Goal: Task Accomplishment & Management: Complete application form

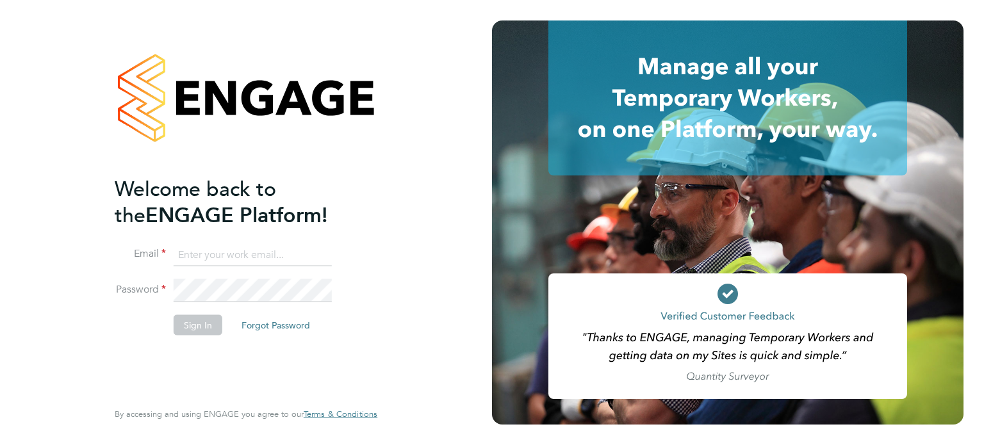
type input "oliver.hunka@randstadcpe.com"
click at [196, 329] on button "Sign In" at bounding box center [198, 325] width 49 height 21
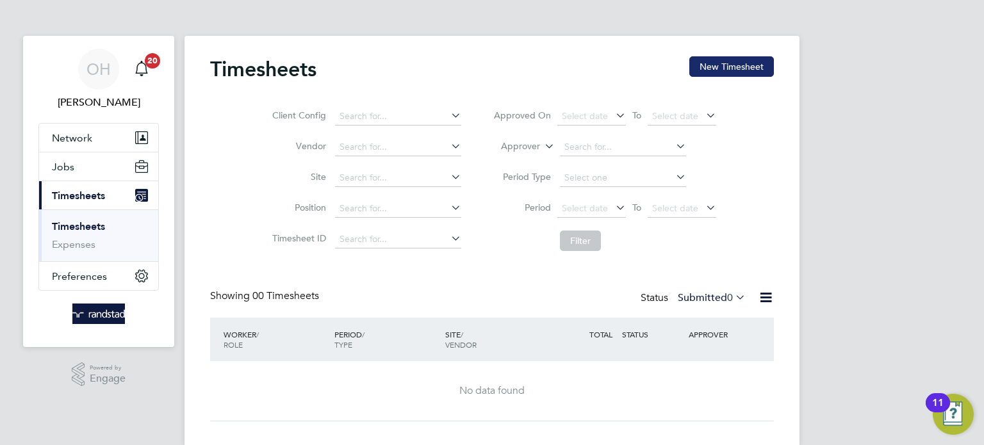
click at [749, 65] on button "New Timesheet" at bounding box center [732, 66] width 85 height 21
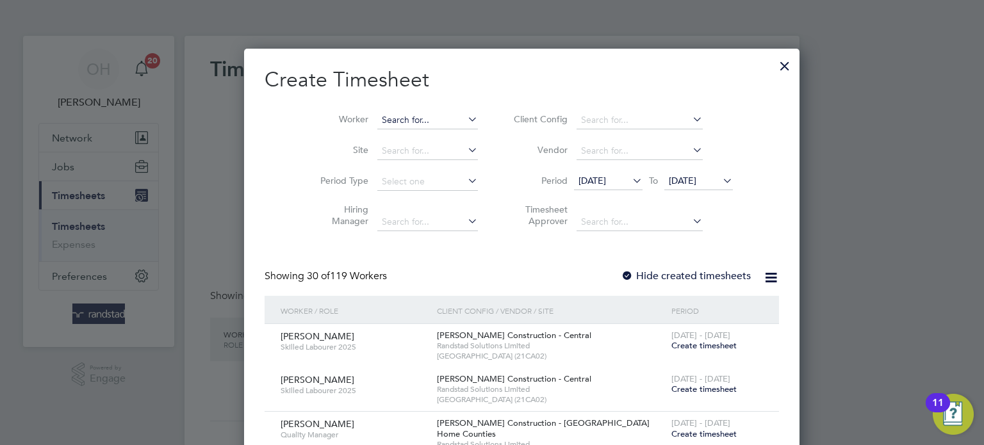
scroll to position [2470, 496]
click at [377, 117] on input at bounding box center [427, 121] width 101 height 18
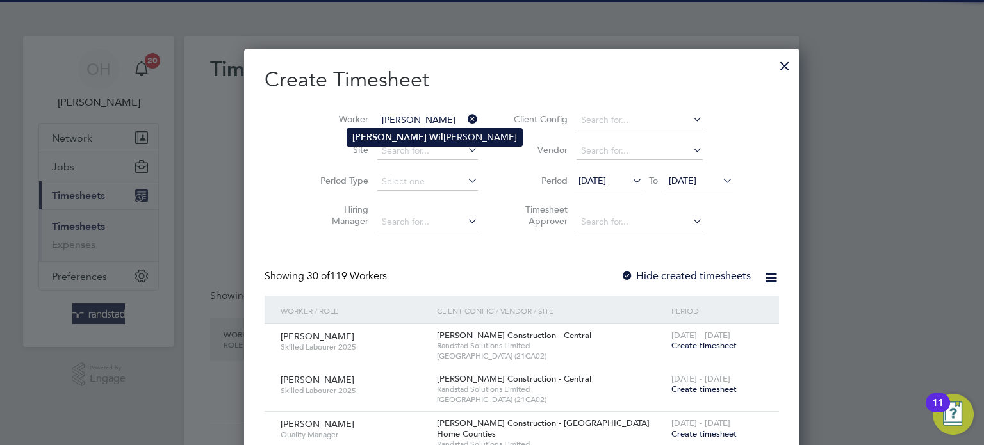
click at [429, 136] on b "Wil" at bounding box center [436, 137] width 14 height 11
type input "[PERSON_NAME]"
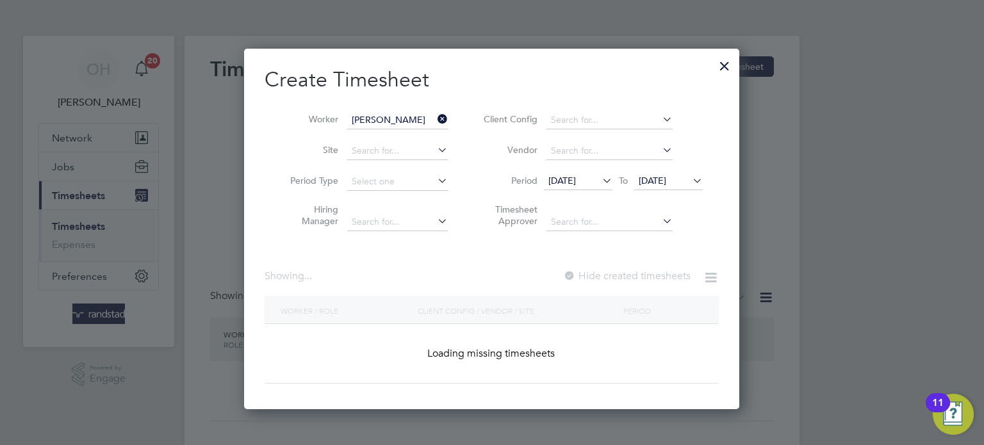
scroll to position [389, 496]
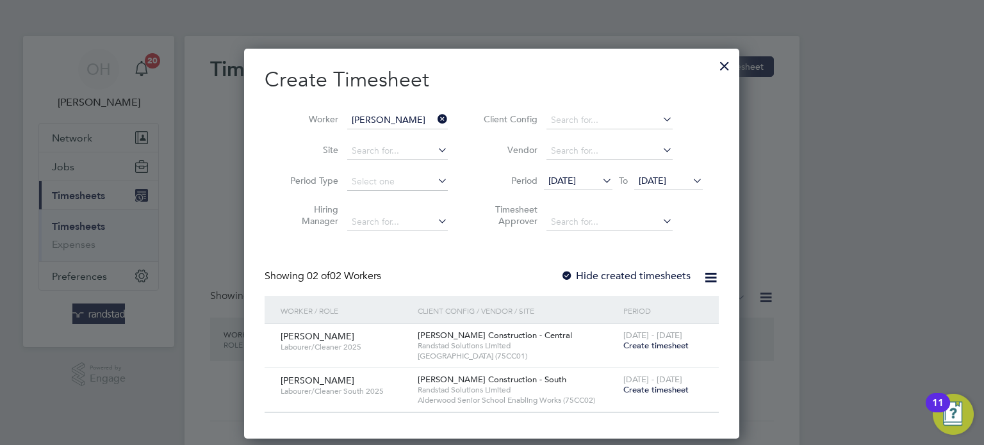
click at [690, 179] on icon at bounding box center [690, 181] width 0 height 18
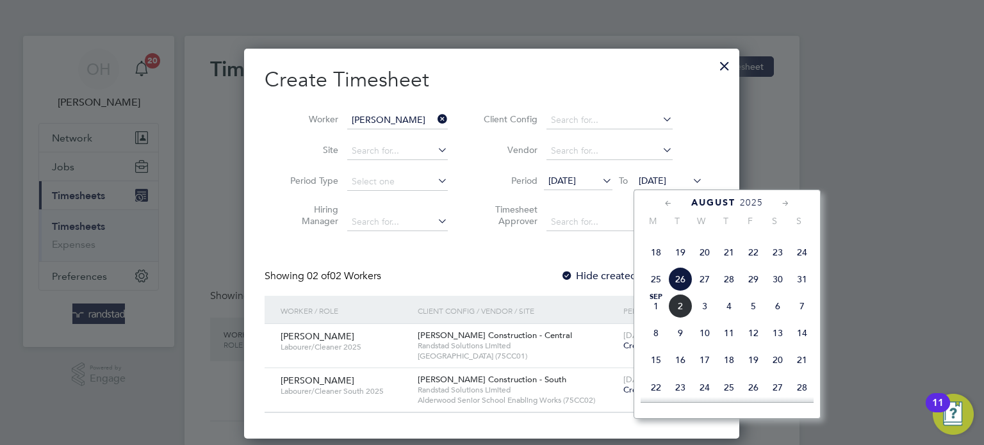
click at [805, 345] on span "14" at bounding box center [802, 333] width 24 height 24
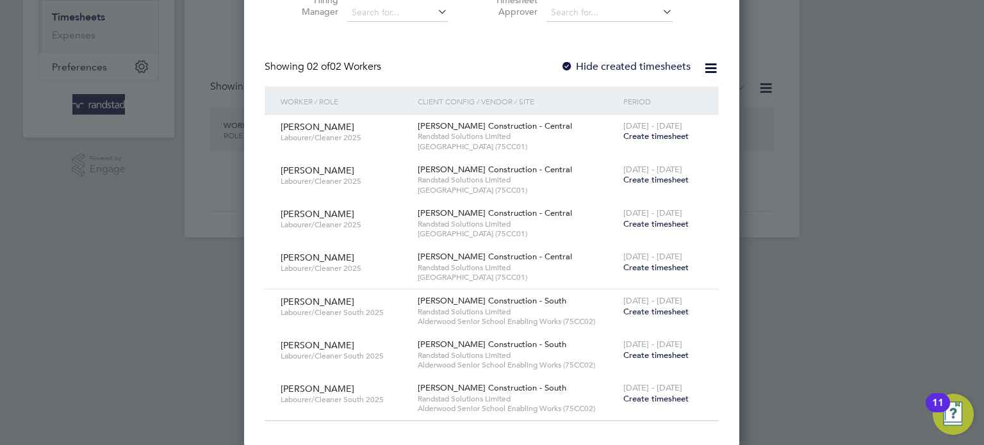
scroll to position [210, 0]
click at [569, 61] on div at bounding box center [567, 66] width 13 height 13
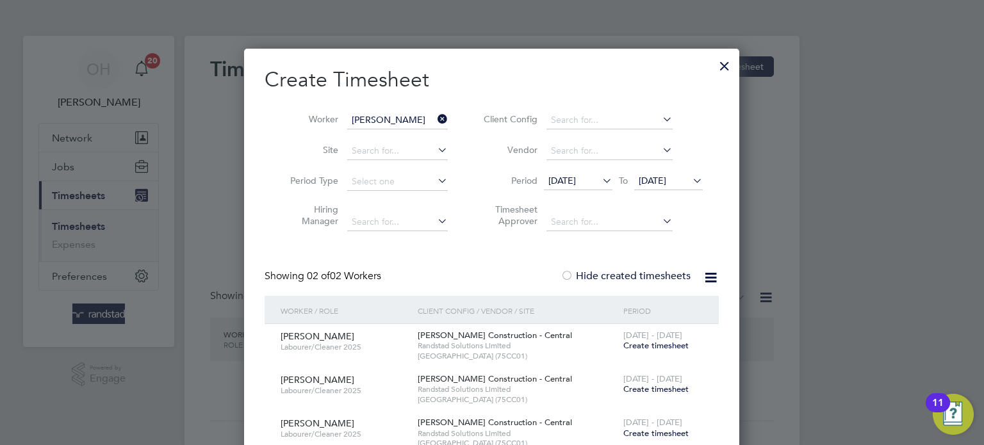
click at [690, 181] on icon at bounding box center [690, 181] width 0 height 18
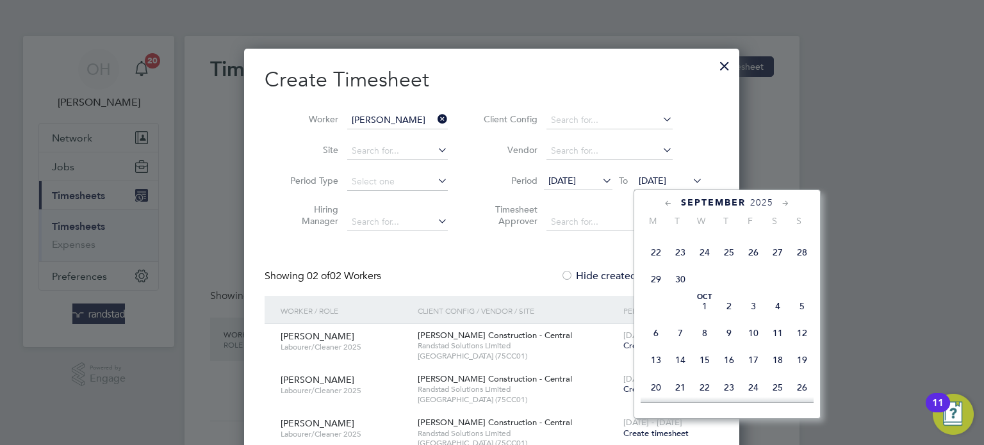
scroll to position [427, 0]
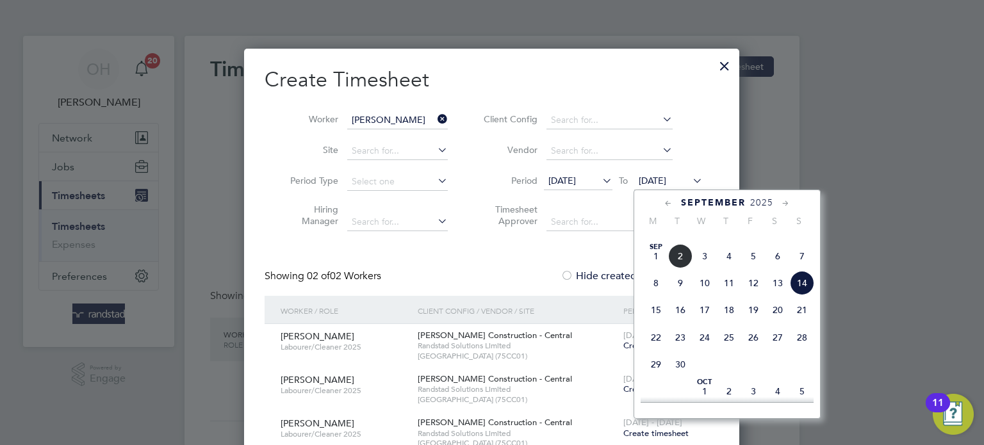
click at [798, 322] on span "21" at bounding box center [802, 310] width 24 height 24
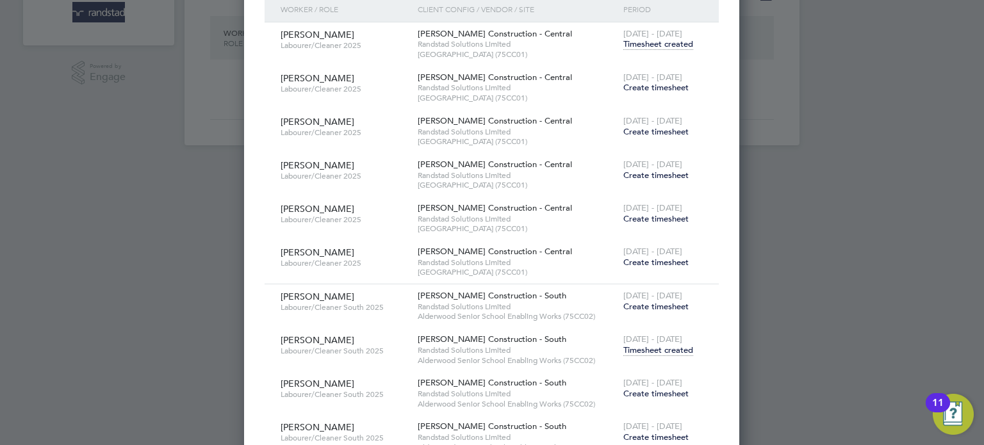
scroll to position [304, 0]
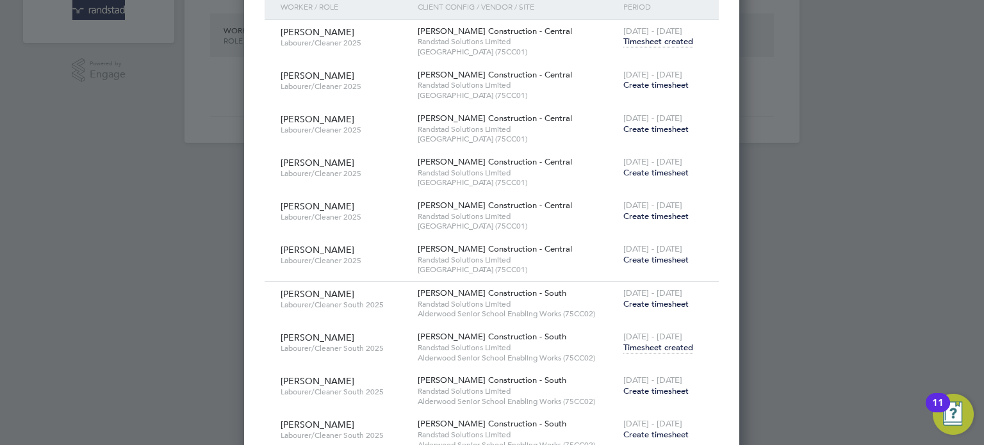
click at [656, 343] on span "Timesheet created" at bounding box center [659, 348] width 70 height 12
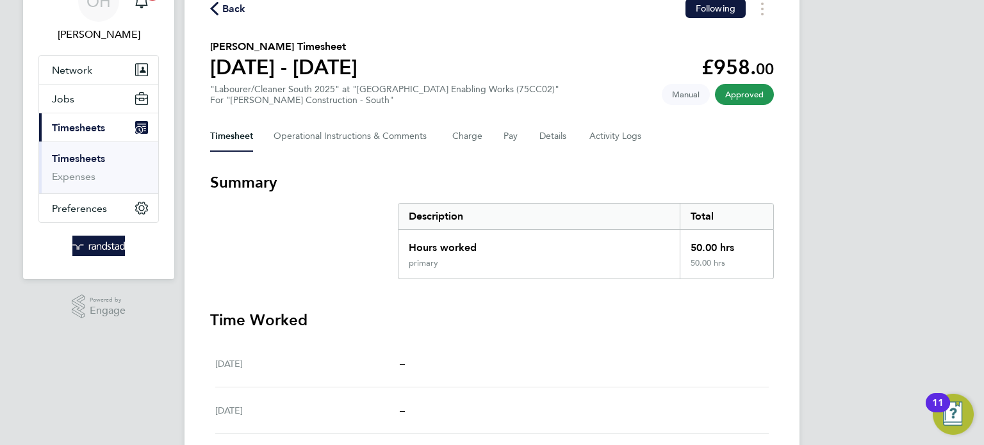
scroll to position [67, 0]
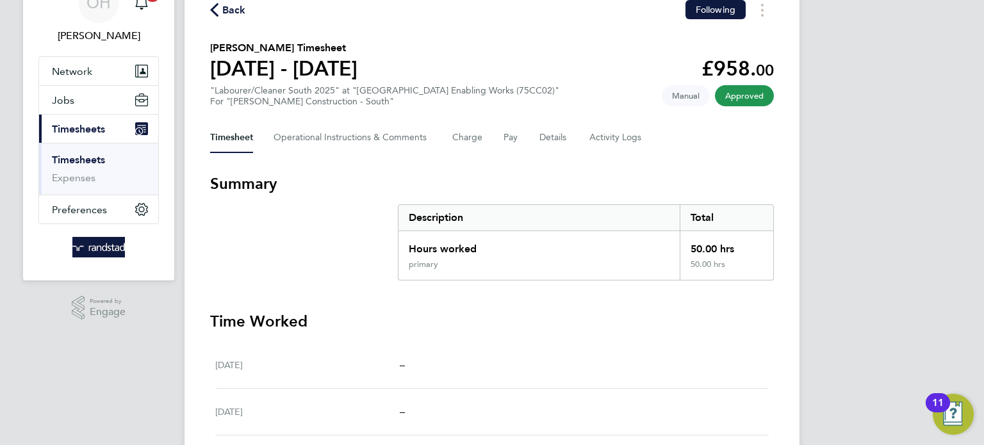
click at [232, 12] on span "Back" at bounding box center [234, 10] width 24 height 15
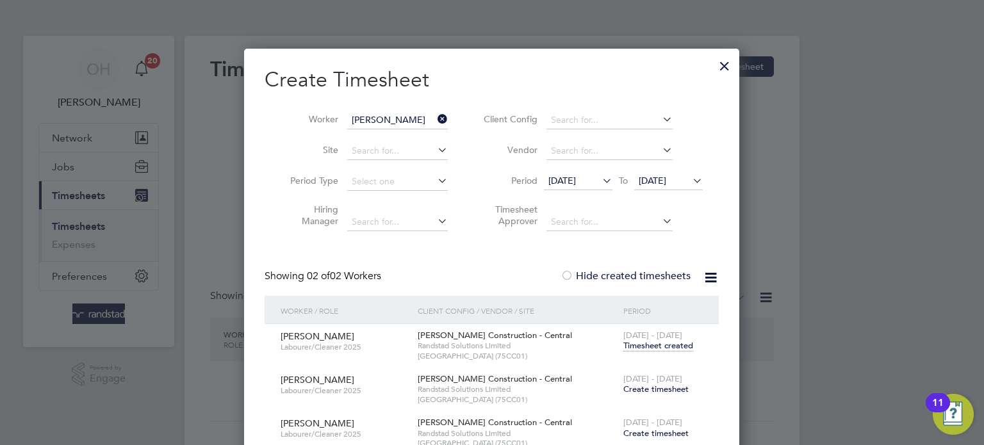
click at [435, 118] on icon at bounding box center [435, 119] width 0 height 18
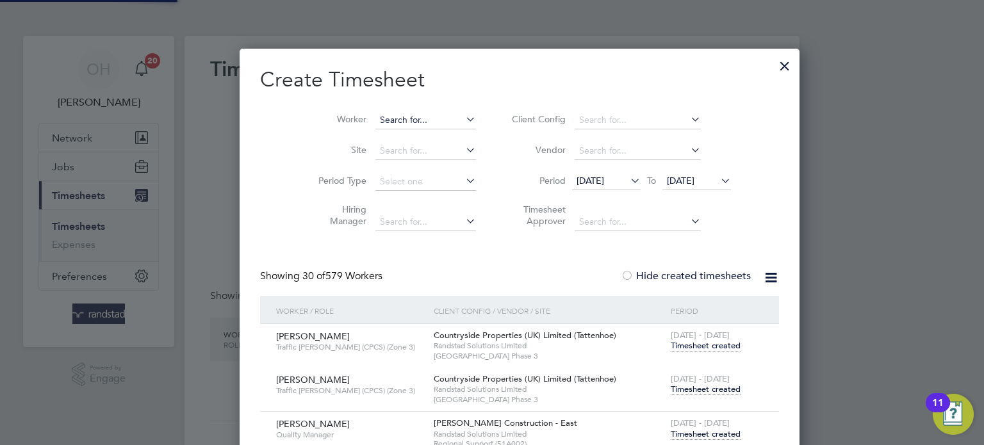
scroll to position [7008, 505]
click at [404, 118] on input at bounding box center [426, 121] width 101 height 18
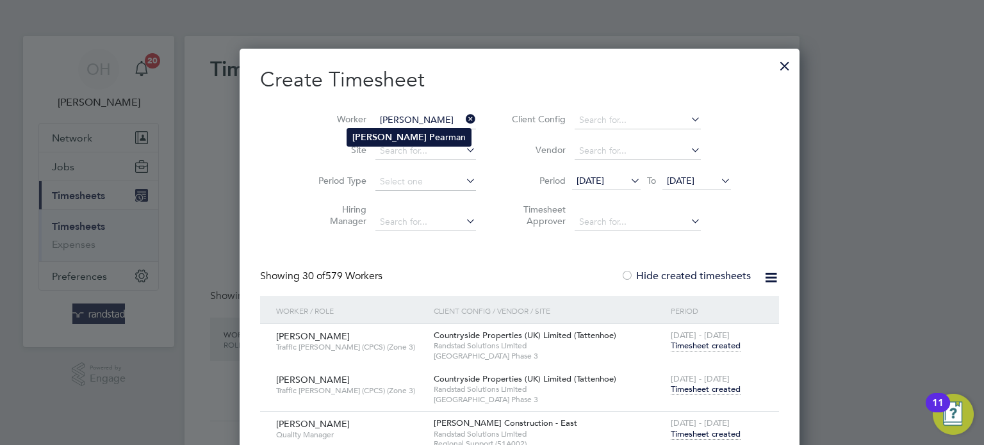
click at [387, 139] on li "[PERSON_NAME] rman" at bounding box center [409, 137] width 124 height 17
type input "[PERSON_NAME]"
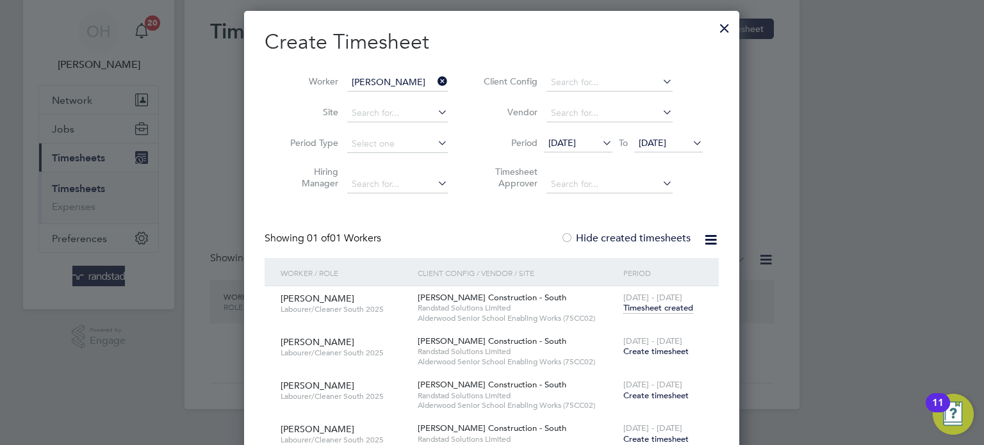
scroll to position [45, 0]
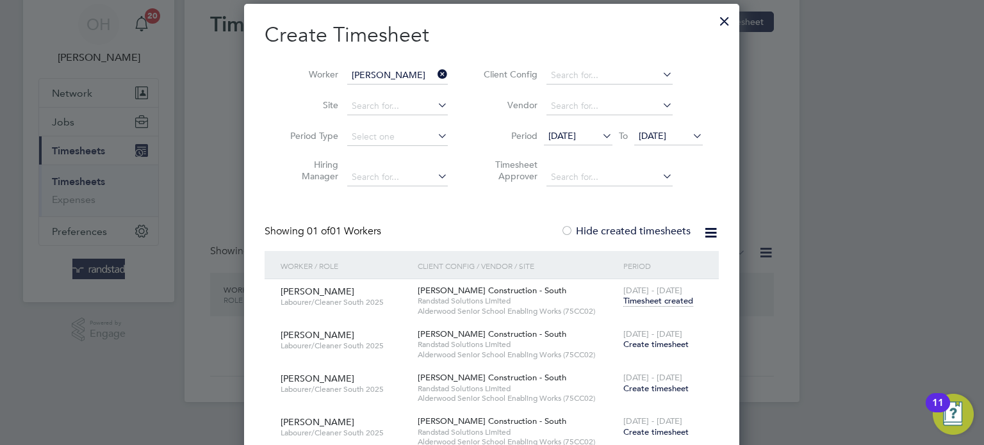
click at [662, 301] on span "Timesheet created" at bounding box center [659, 301] width 70 height 12
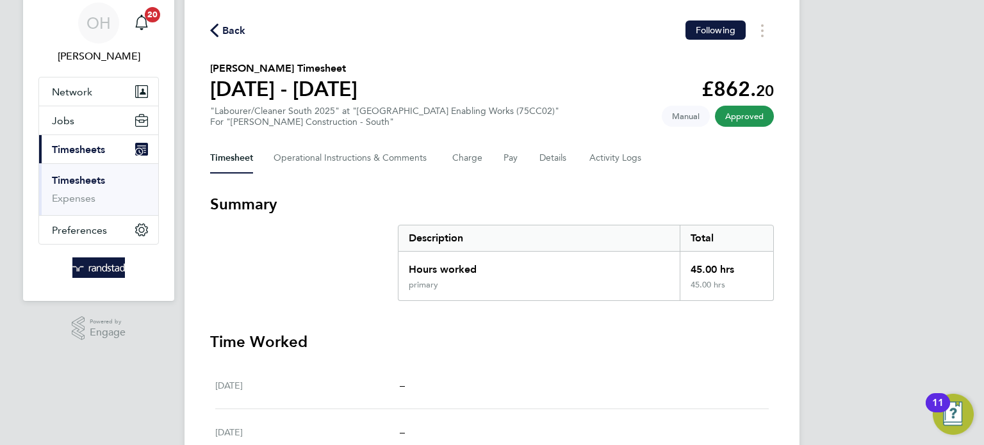
scroll to position [49, 0]
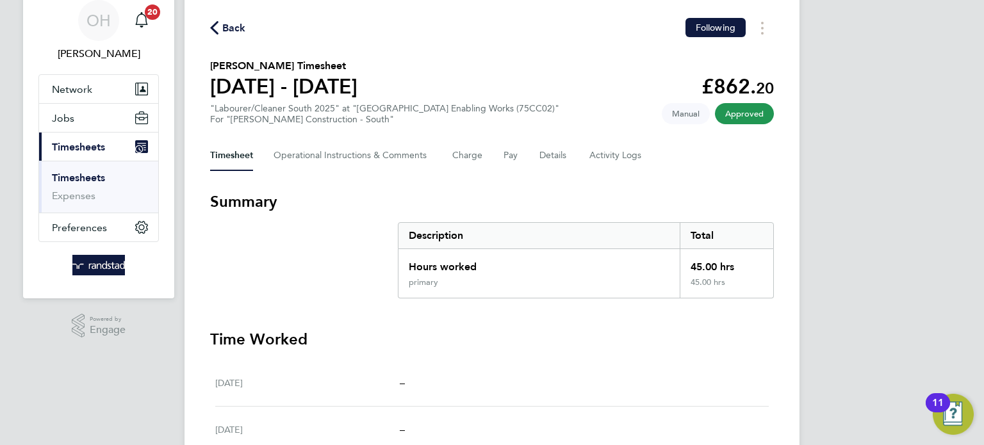
click at [236, 27] on span "Back" at bounding box center [234, 28] width 24 height 15
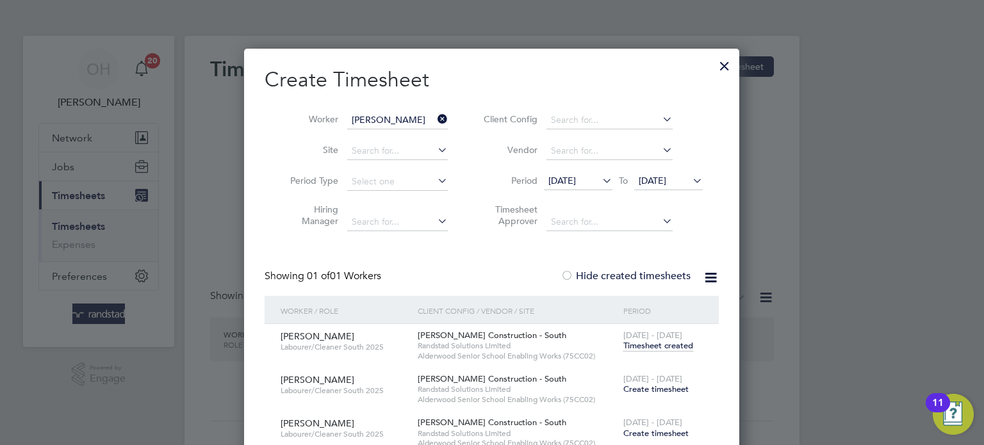
click at [639, 387] on span "Create timesheet" at bounding box center [656, 389] width 65 height 11
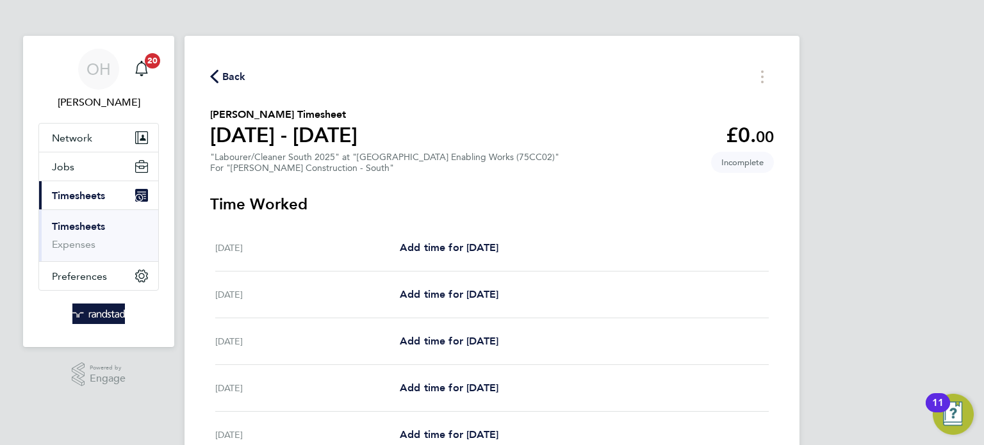
click at [228, 82] on span "Back" at bounding box center [234, 76] width 24 height 15
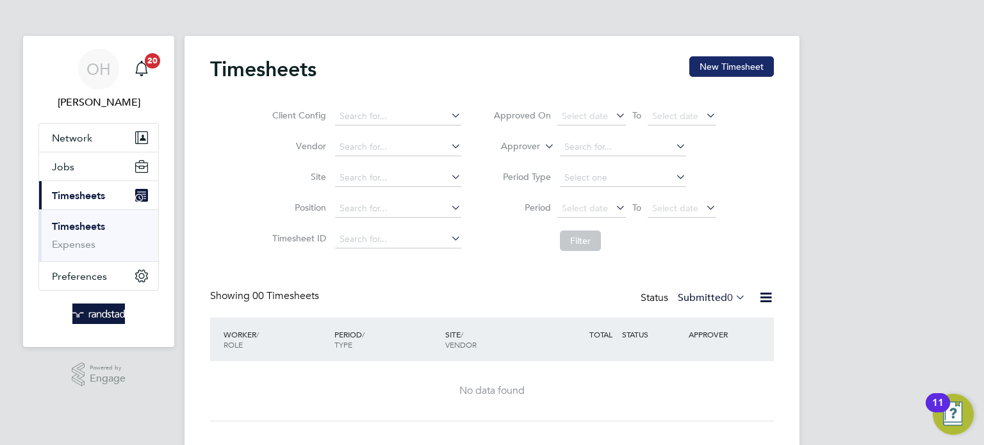
click at [721, 65] on button "New Timesheet" at bounding box center [732, 66] width 85 height 21
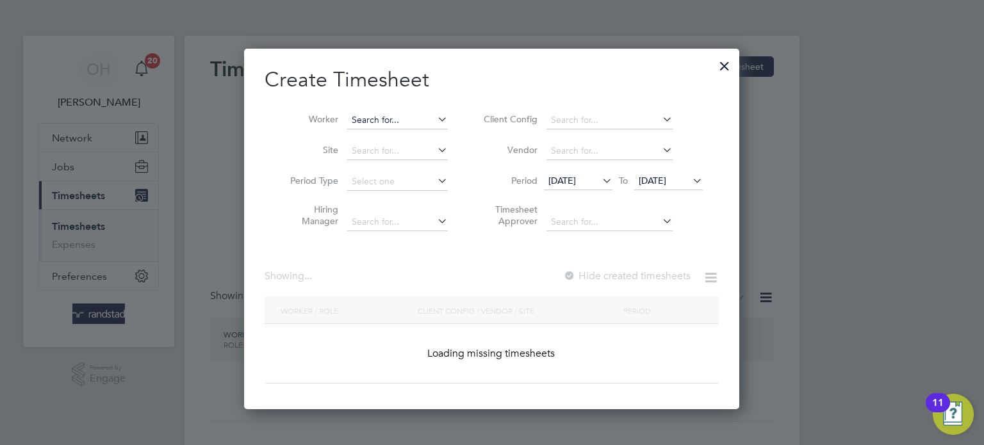
click at [371, 121] on input at bounding box center [397, 121] width 101 height 18
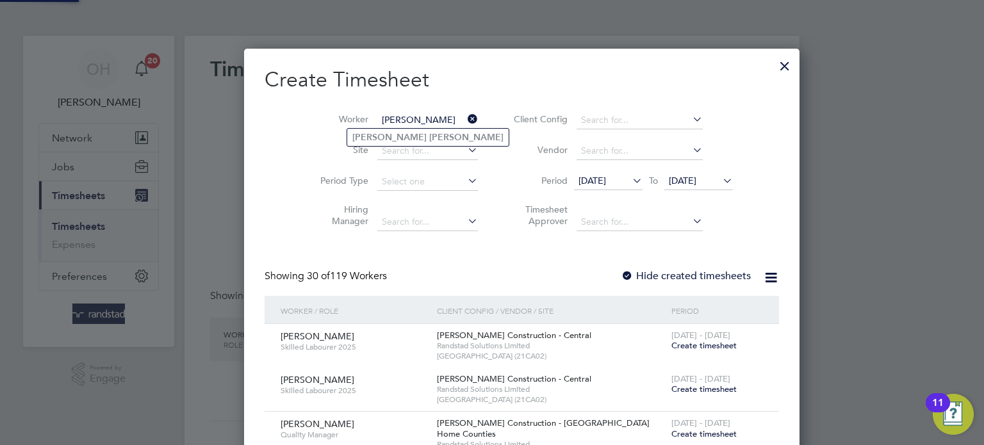
click at [370, 135] on b "[PERSON_NAME]" at bounding box center [389, 137] width 74 height 11
type input "[PERSON_NAME]"
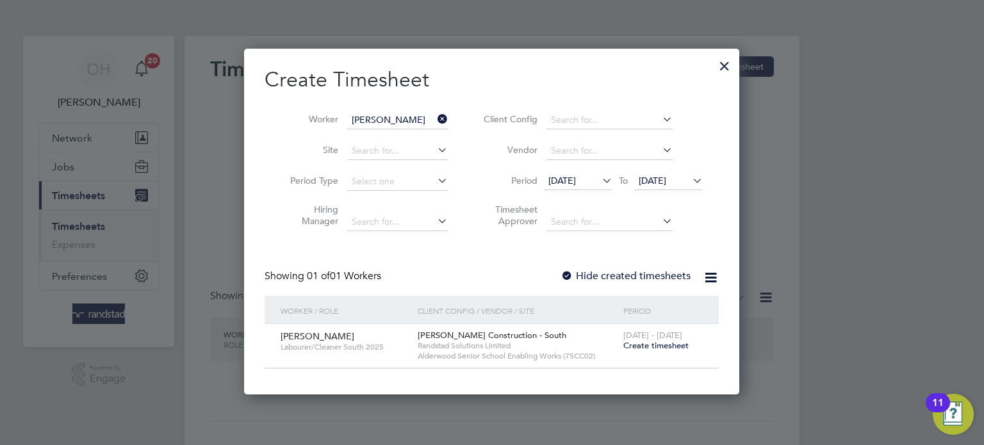
click at [610, 271] on label "Hide created timesheets" at bounding box center [626, 276] width 130 height 13
click at [690, 180] on icon at bounding box center [690, 181] width 0 height 18
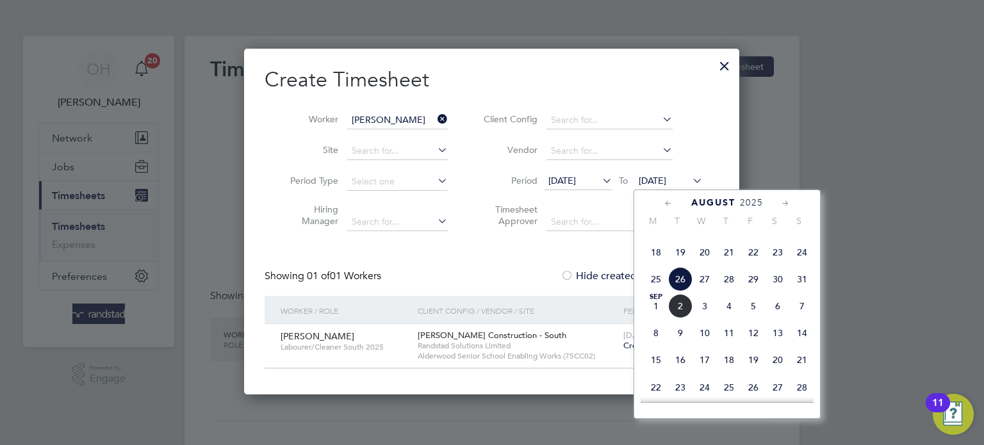
click at [800, 319] on span "7" at bounding box center [802, 306] width 24 height 24
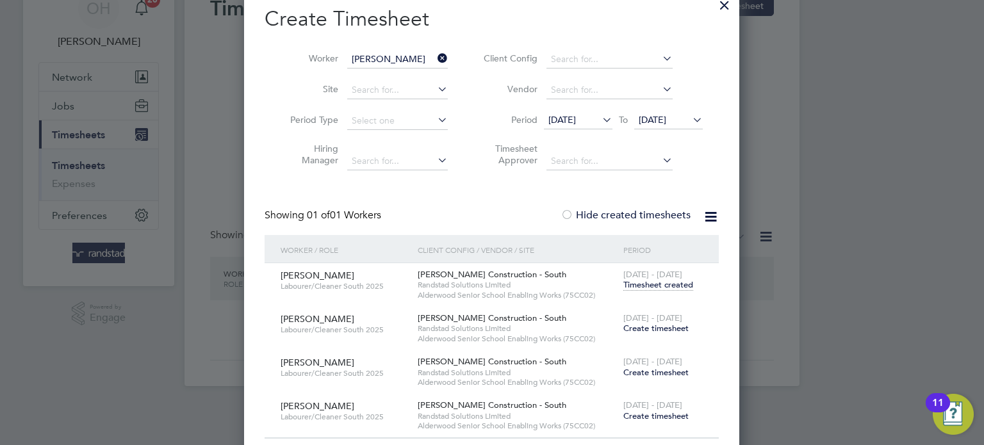
click at [646, 282] on span "Timesheet created" at bounding box center [659, 285] width 70 height 12
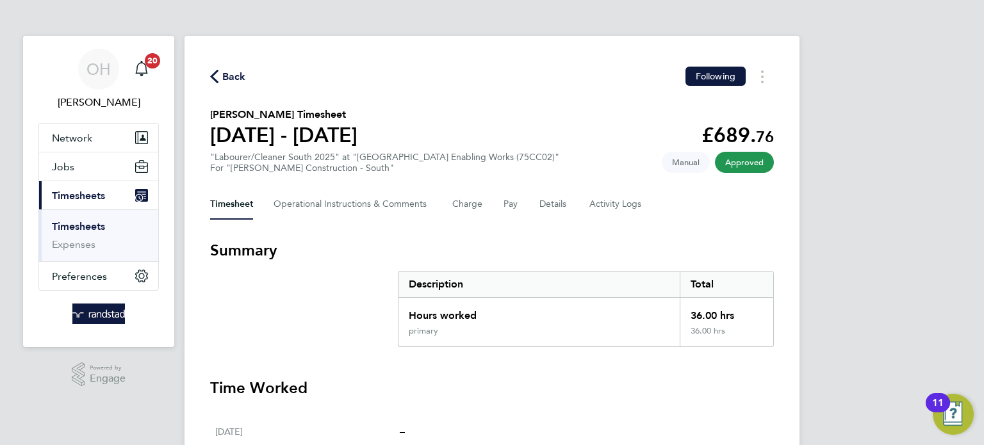
click at [229, 78] on span "Back" at bounding box center [234, 76] width 24 height 15
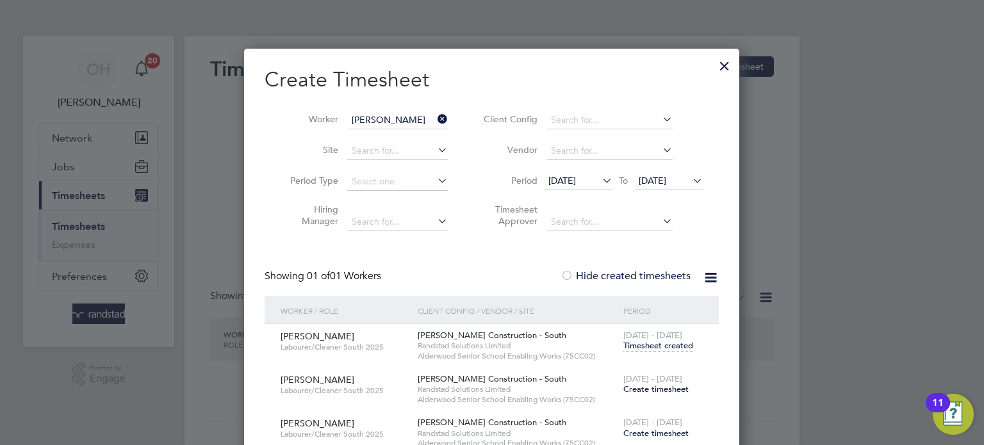
click at [600, 183] on icon at bounding box center [600, 181] width 0 height 18
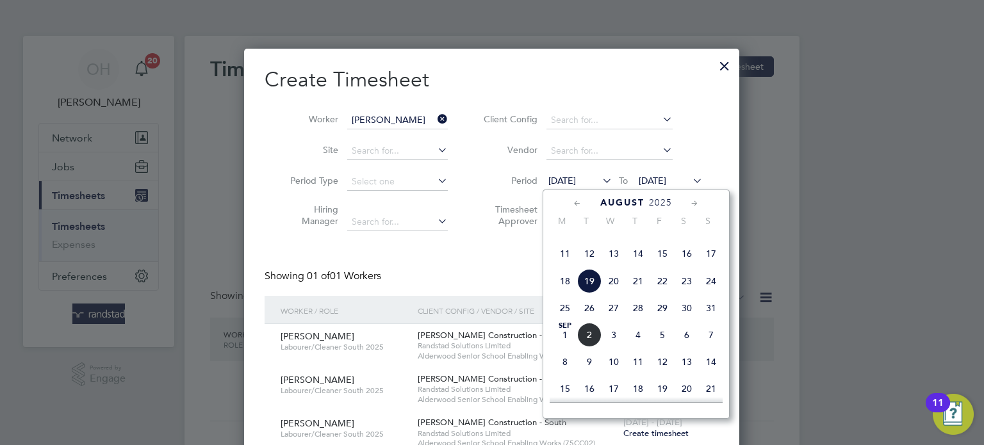
click at [568, 266] on span "11" at bounding box center [565, 254] width 24 height 24
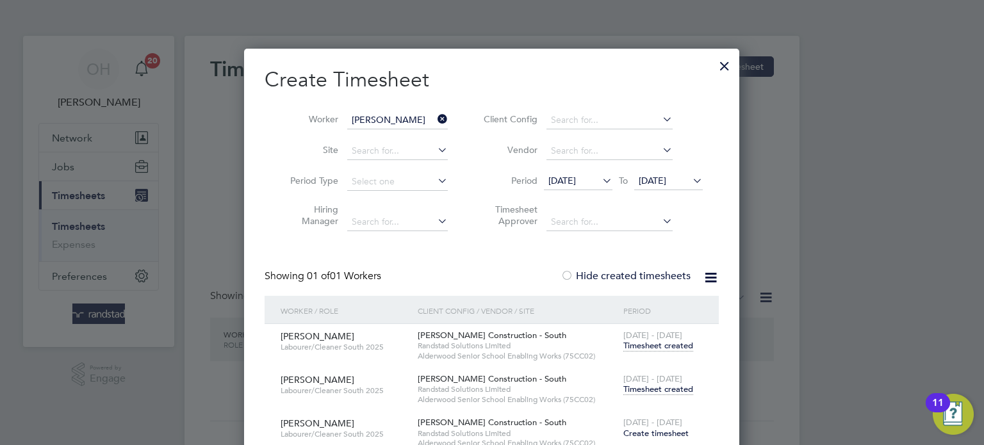
click at [634, 348] on span "Timesheet created" at bounding box center [659, 346] width 70 height 12
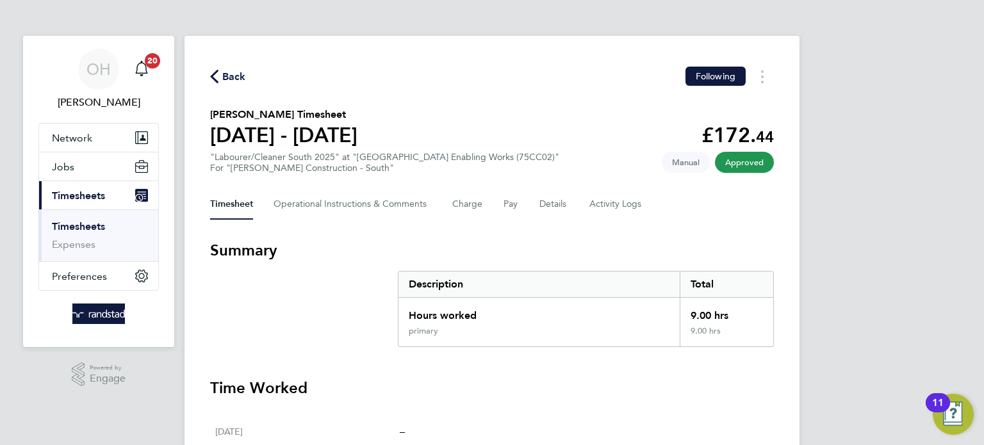
click at [223, 81] on span "Back" at bounding box center [234, 76] width 24 height 15
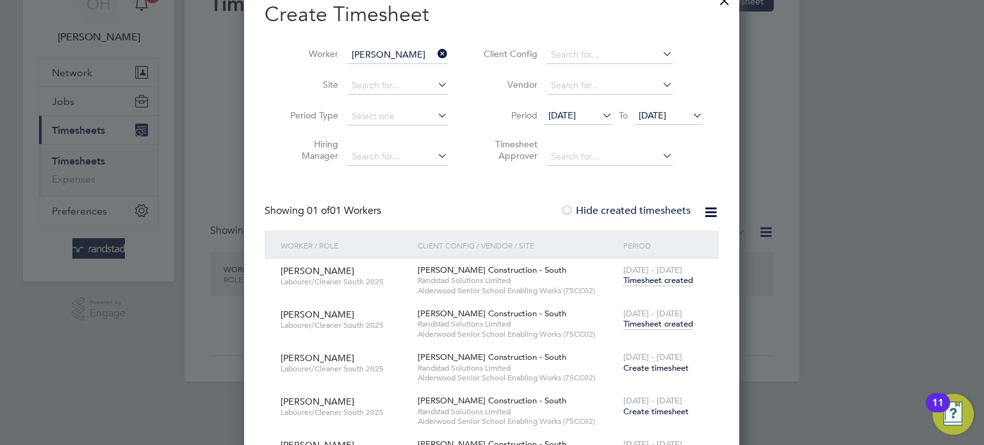
click at [649, 322] on span "Timesheet created" at bounding box center [659, 325] width 70 height 12
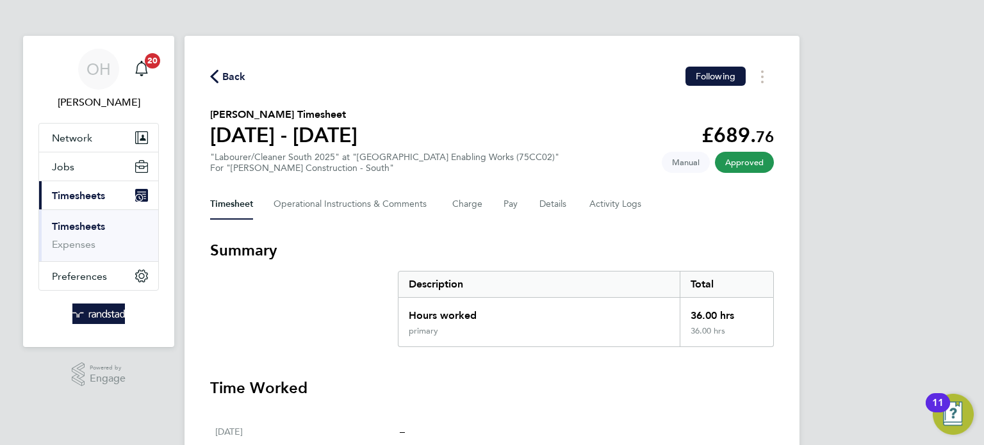
click at [231, 75] on span "Back" at bounding box center [234, 76] width 24 height 15
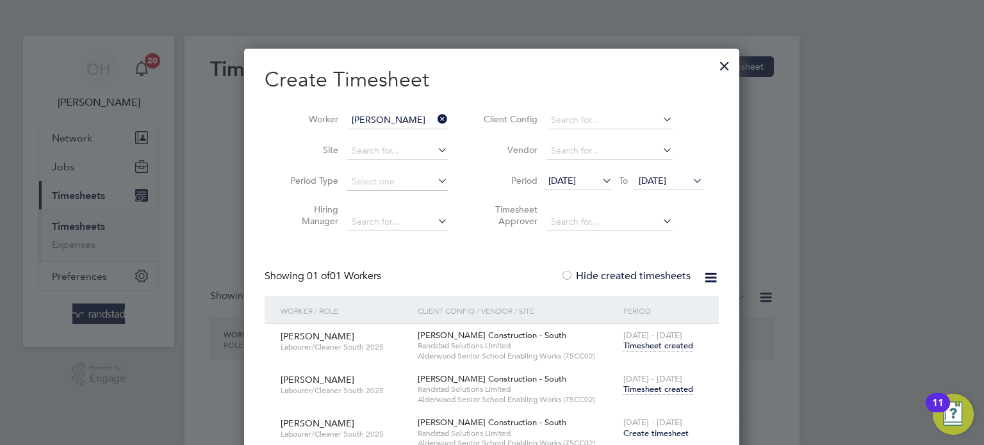
click at [726, 67] on div at bounding box center [724, 62] width 23 height 23
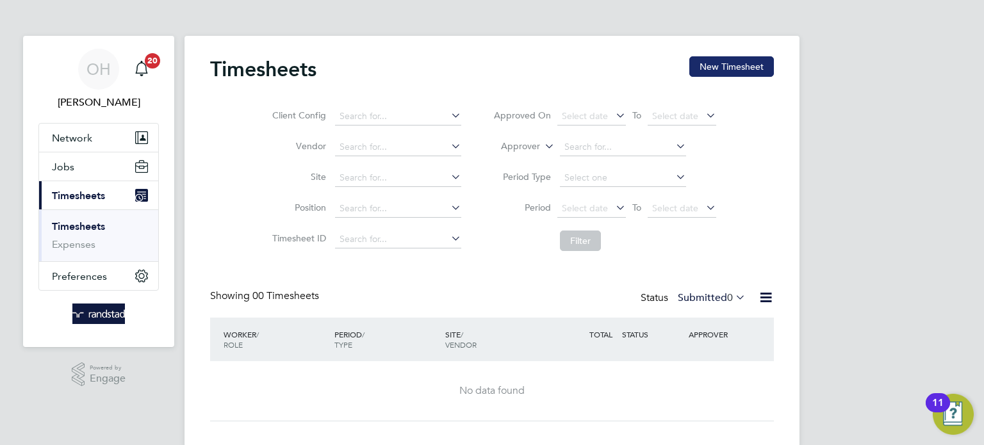
click at [749, 61] on button "New Timesheet" at bounding box center [732, 66] width 85 height 21
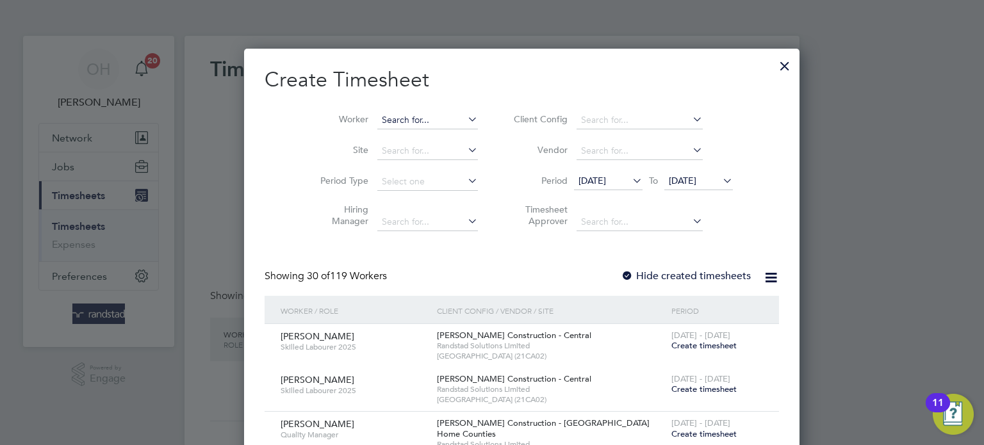
click at [387, 120] on input at bounding box center [427, 121] width 101 height 18
type input "c"
click at [774, 65] on div at bounding box center [785, 62] width 23 height 23
